Goal: Navigation & Orientation: Find specific page/section

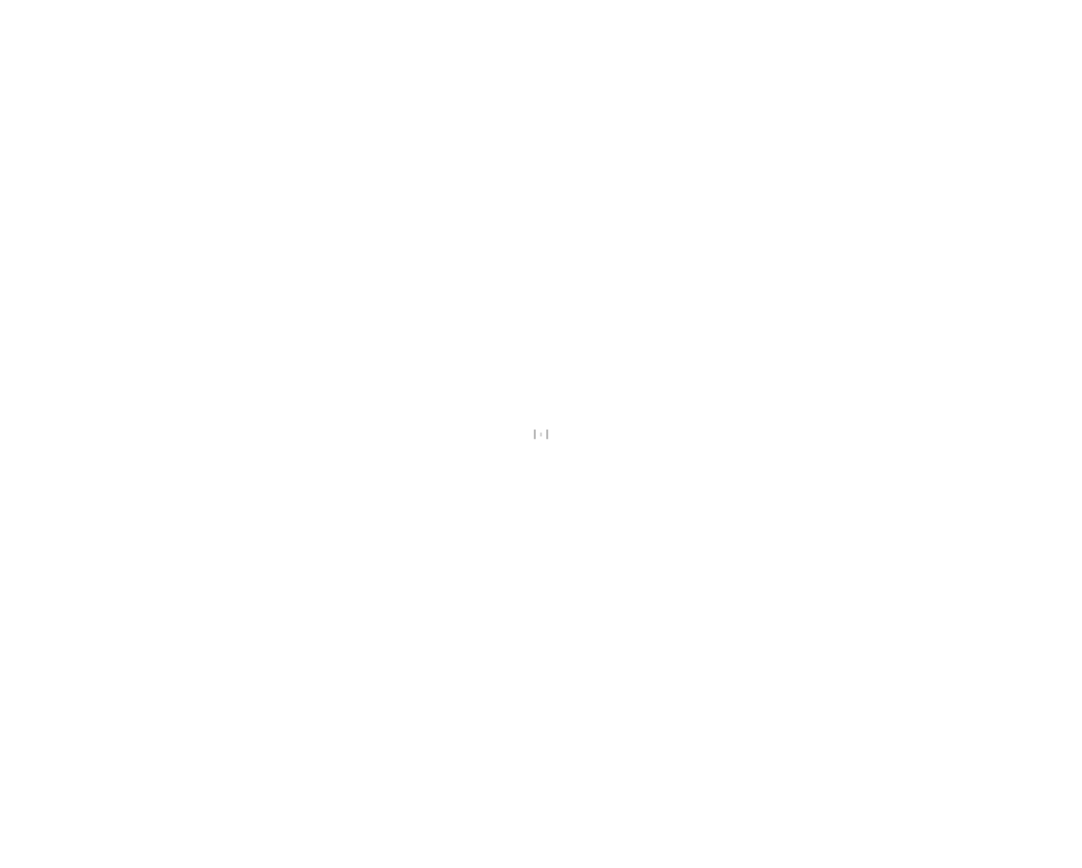
click at [493, 702] on div at bounding box center [541, 434] width 1082 height 868
